Goal: Transaction & Acquisition: Obtain resource

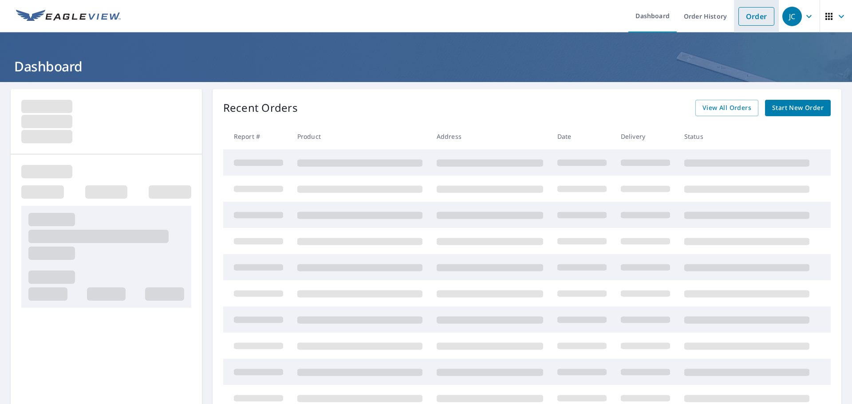
click at [751, 22] on link "Order" at bounding box center [756, 16] width 36 height 19
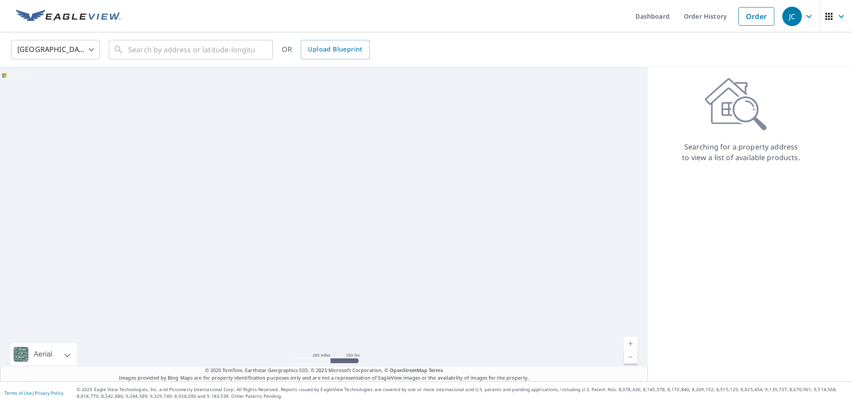
click at [87, 49] on body "JC JC Dashboard Order History Order JC United States US ​ ​ OR Upload Blueprint…" at bounding box center [426, 202] width 852 height 404
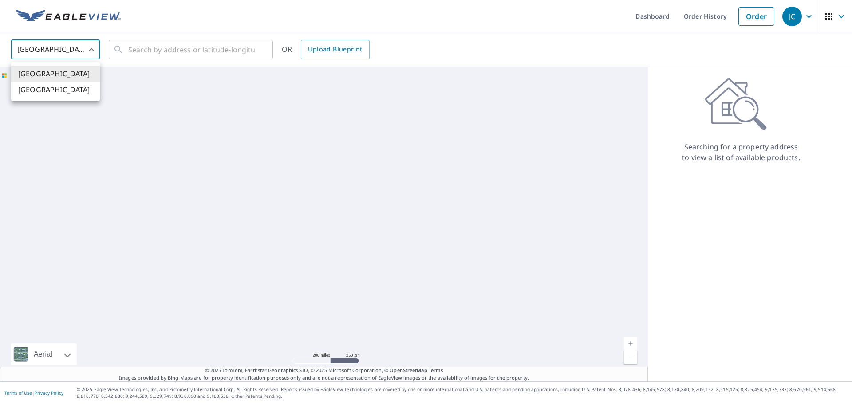
click at [71, 89] on li "[GEOGRAPHIC_DATA]" at bounding box center [55, 90] width 89 height 16
type input "CA"
click at [172, 46] on input "text" at bounding box center [191, 49] width 126 height 25
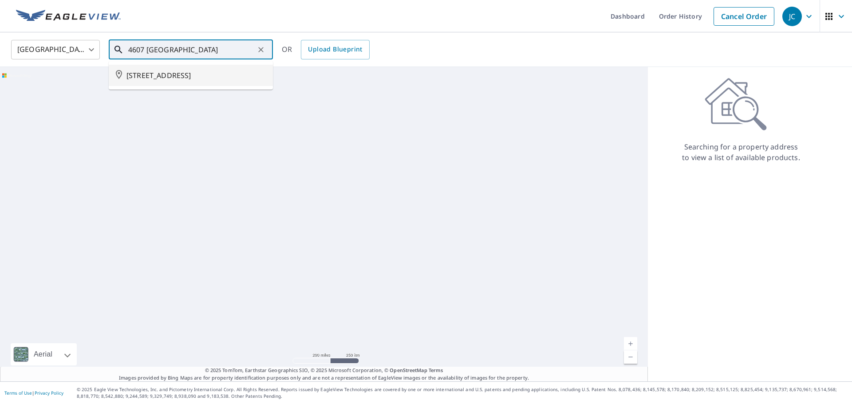
click at [175, 80] on span "[STREET_ADDRESS]" at bounding box center [195, 75] width 139 height 11
type input "[STREET_ADDRESS]"
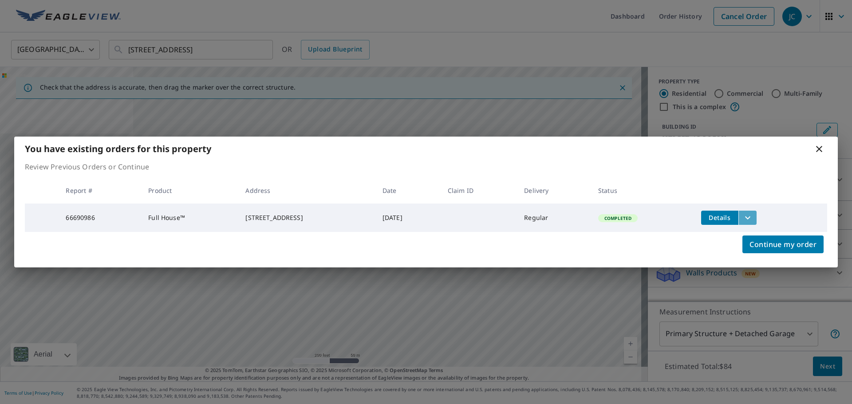
click at [753, 215] on icon "filesDropdownBtn-66690986" at bounding box center [747, 217] width 11 height 11
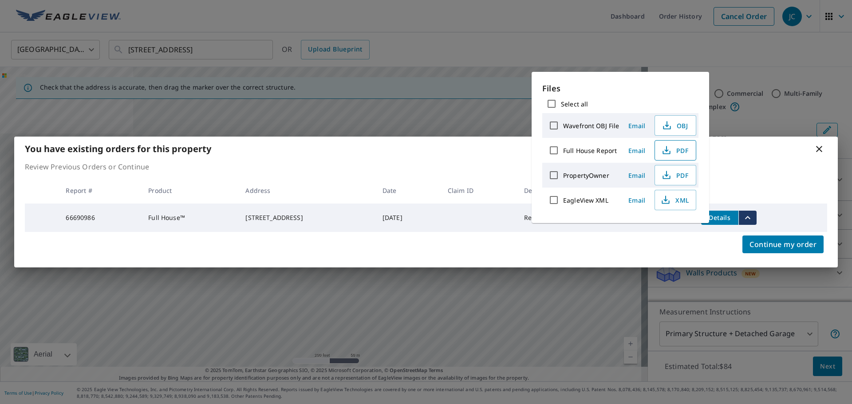
click at [665, 153] on icon "button" at bounding box center [666, 150] width 11 height 11
